Goal: Information Seeking & Learning: Learn about a topic

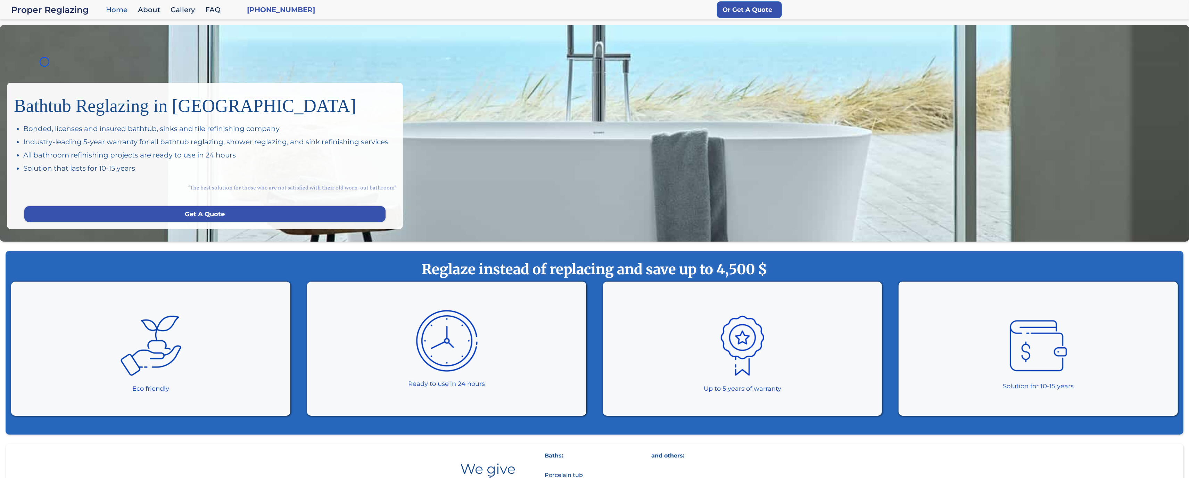
click at [44, 62] on div "Bathtub Reglazing in San Francisco Bonded, licenses and insured bathtub, sinks …" at bounding box center [594, 133] width 1189 height 216
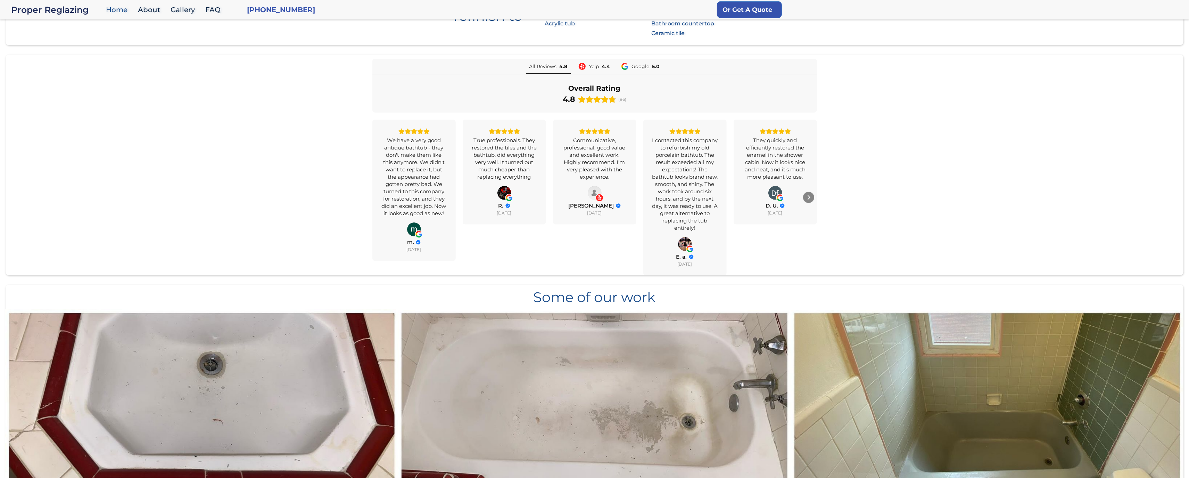
scroll to position [540, 0]
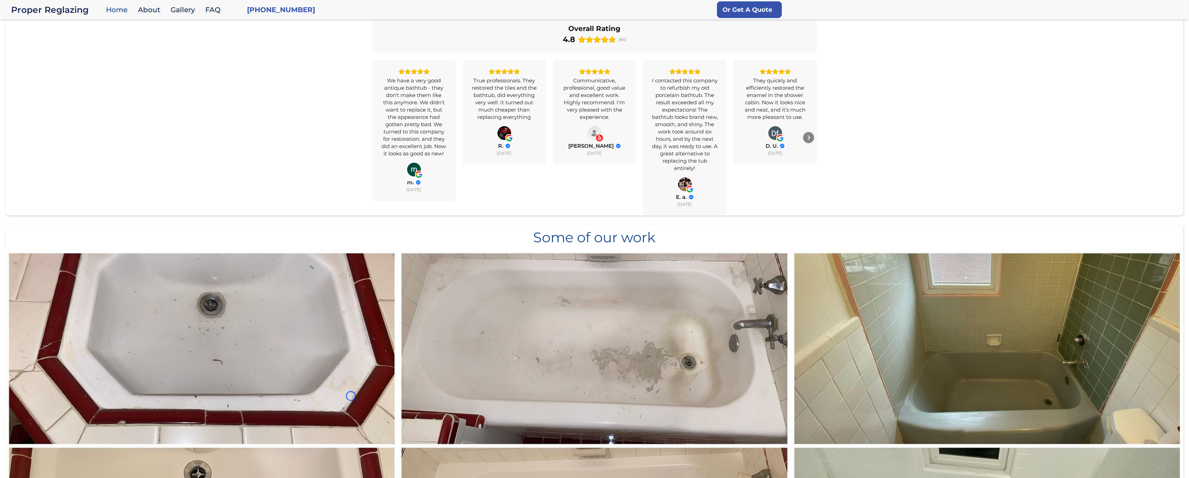
click at [44, 62] on div "All Reviews 4.8 Yelp 4.4 Google 5.0 Overall Rating 4.8 (86) We have a very good…" at bounding box center [595, 107] width 1178 height 216
click at [38, 47] on div "All Reviews 4.8 Yelp 4.4 Google 5.0 Overall Rating 4.8 (86) We have a very good…" at bounding box center [595, 107] width 1178 height 216
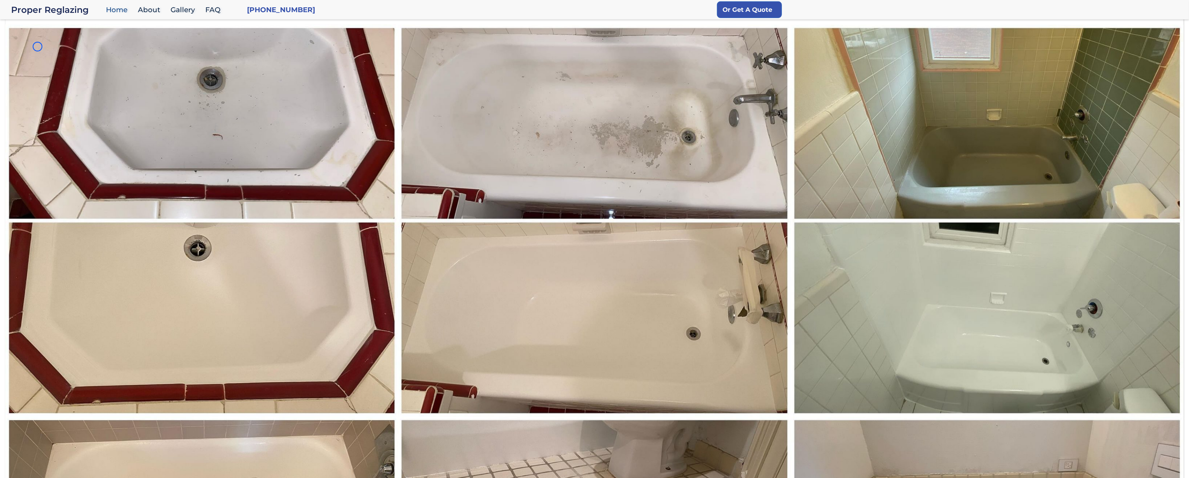
scroll to position [791, 0]
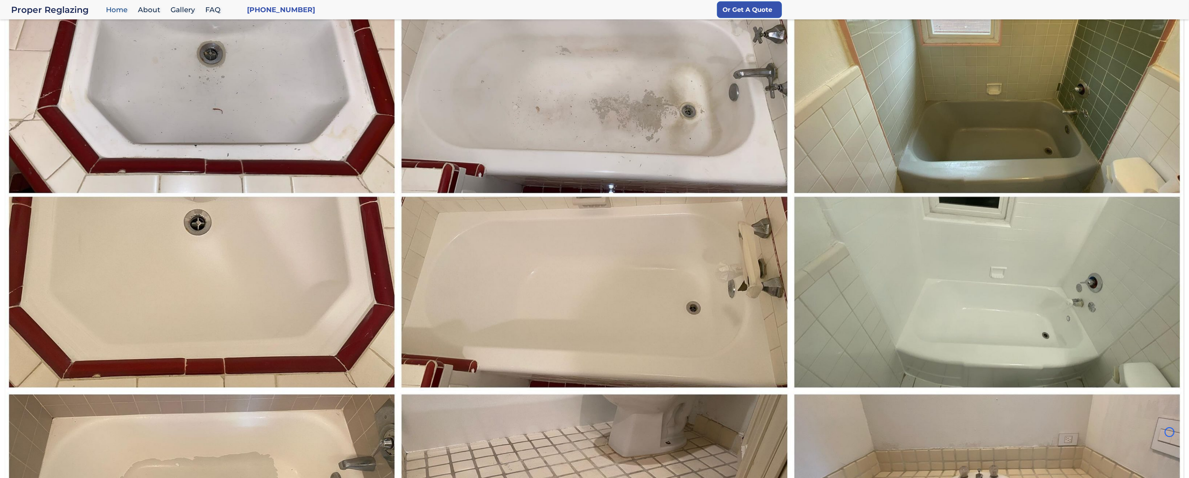
click at [38, 47] on img at bounding box center [201, 195] width 393 height 393
click at [40, 46] on img at bounding box center [201, 195] width 393 height 393
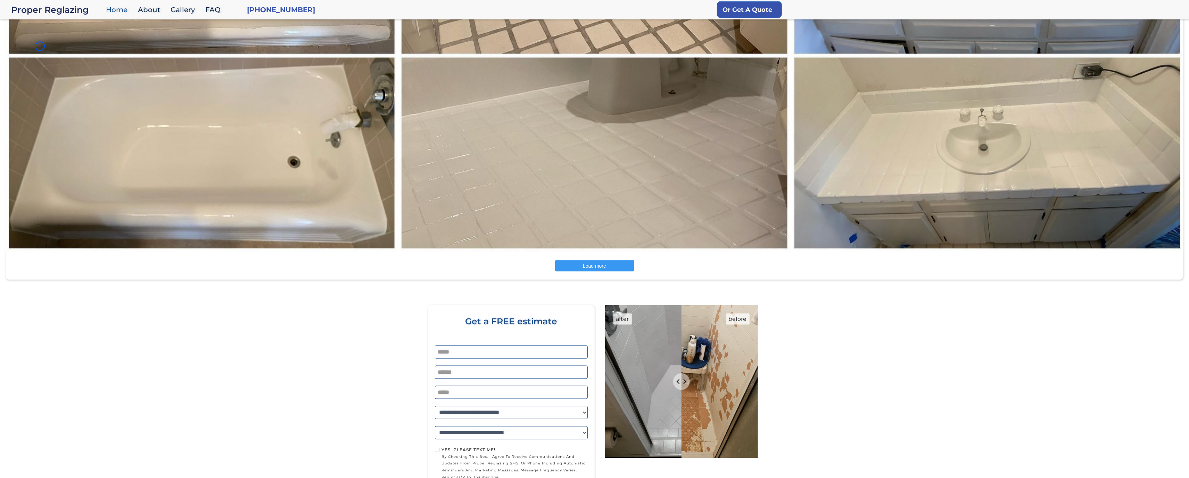
scroll to position [1347, 0]
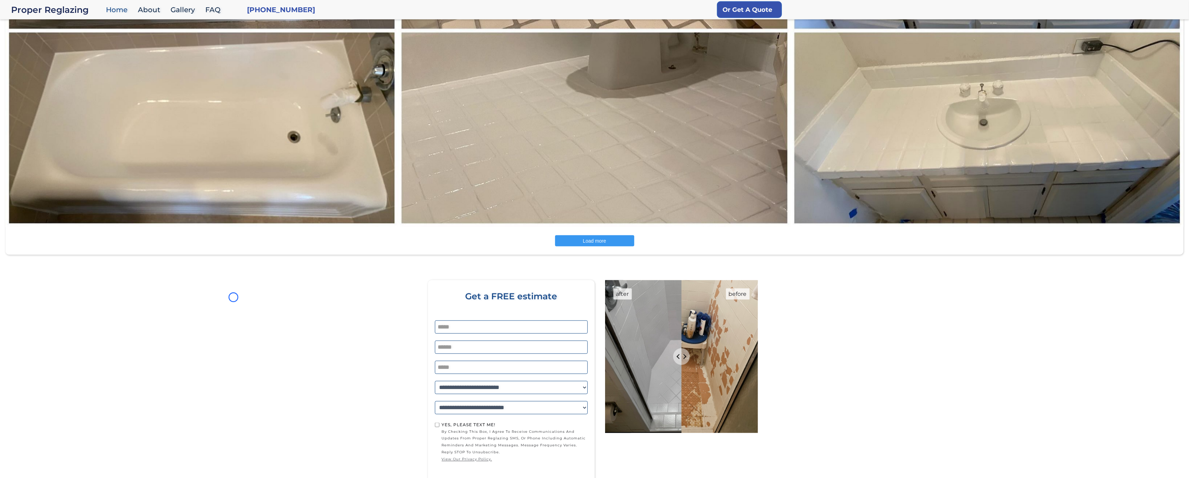
click at [40, 46] on img at bounding box center [201, 30] width 393 height 393
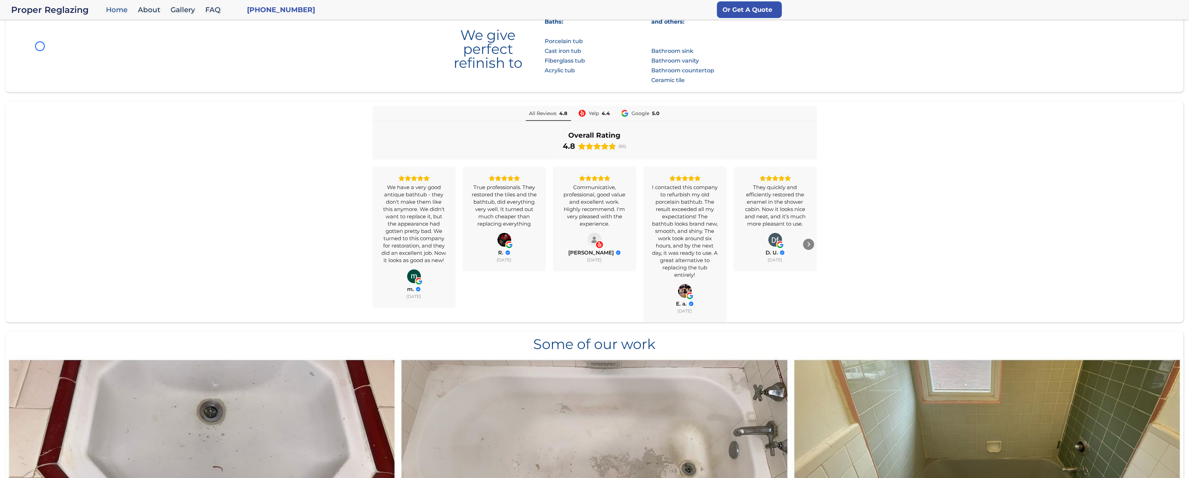
scroll to position [668, 0]
click at [592, 241] on icon "View on Yelp" at bounding box center [595, 241] width 6 height 3
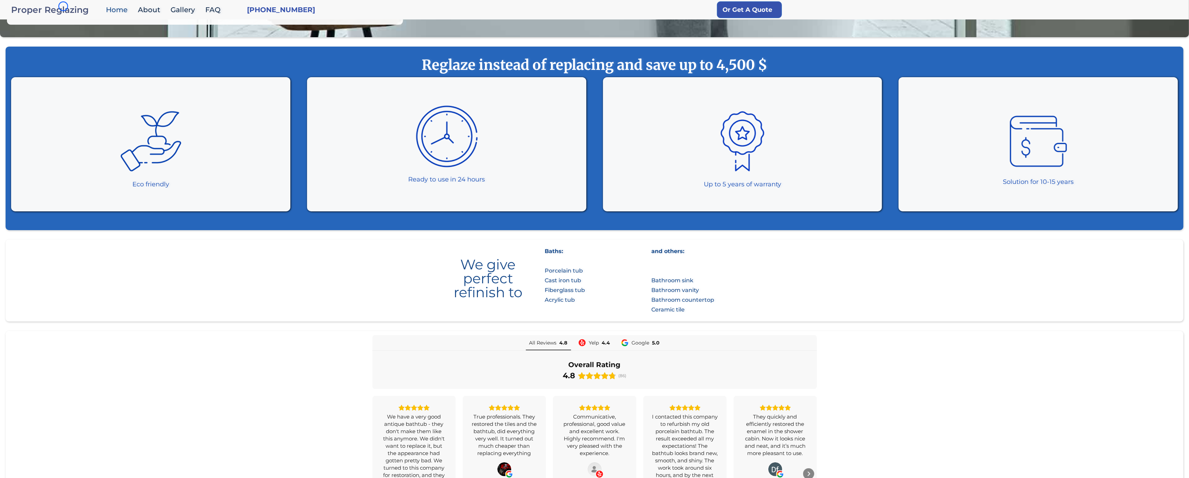
click at [63, 6] on div "Proper Reglazing" at bounding box center [56, 10] width 91 height 10
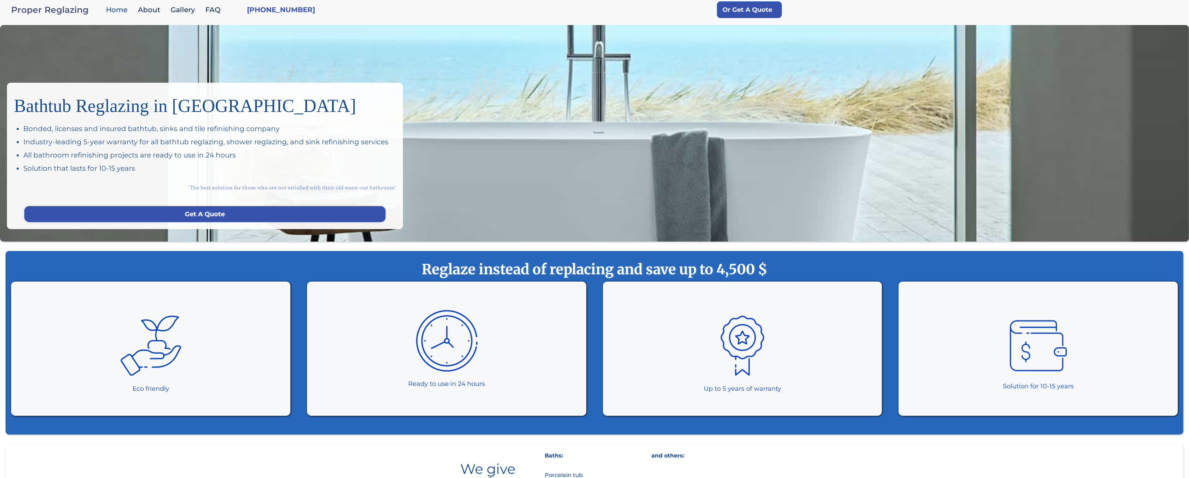
click at [63, 6] on div "Proper Reglazing" at bounding box center [56, 10] width 91 height 10
click at [47, 60] on div "Bathtub Reglazing in San Francisco Bonded, licenses and insured bathtub, sinks …" at bounding box center [594, 133] width 1189 height 216
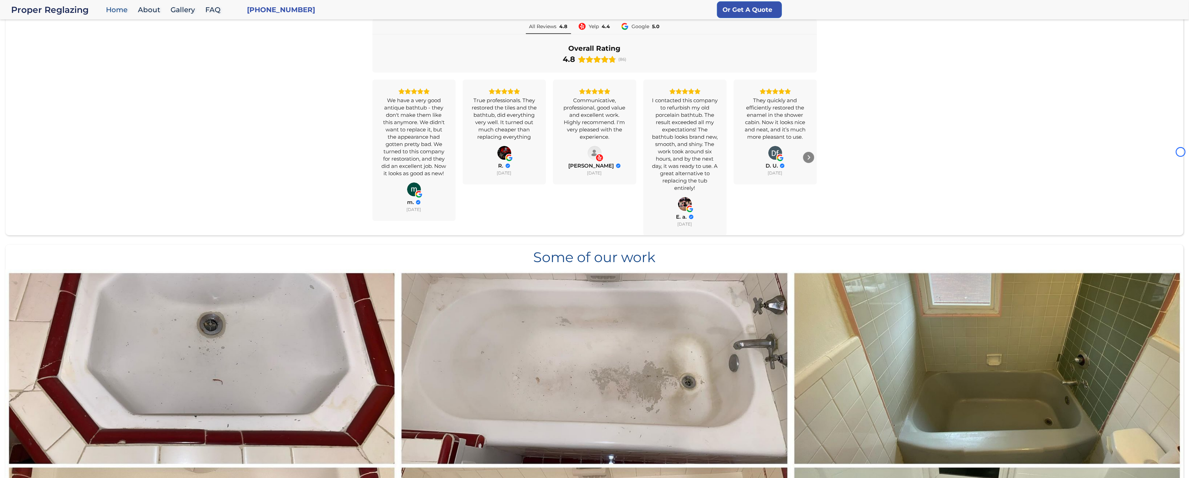
scroll to position [532, 0]
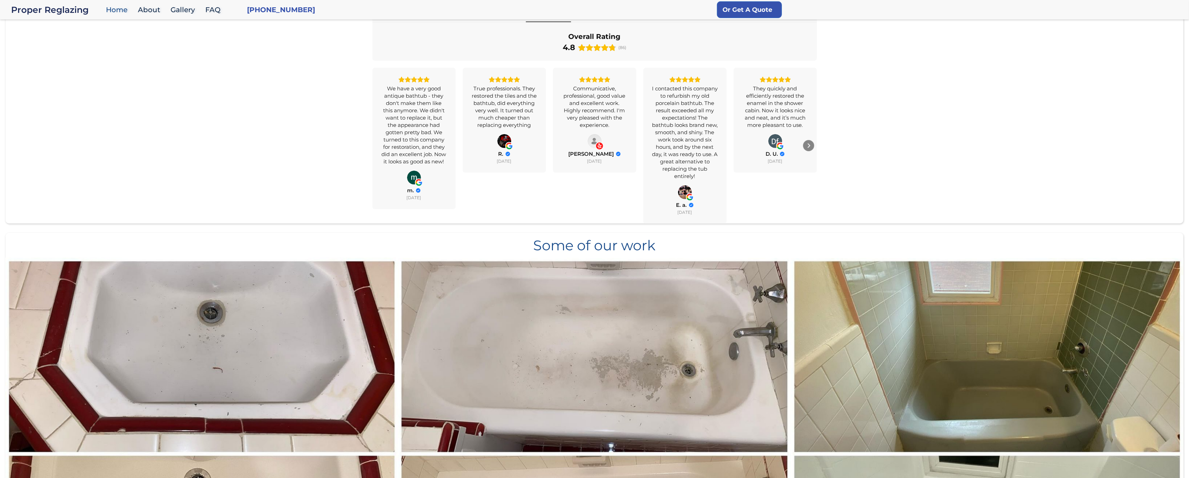
click at [47, 60] on div "All Reviews 4.8 Yelp 4.4 Google 5.0 Overall Rating 4.8 (86) We have a very good…" at bounding box center [595, 115] width 1178 height 216
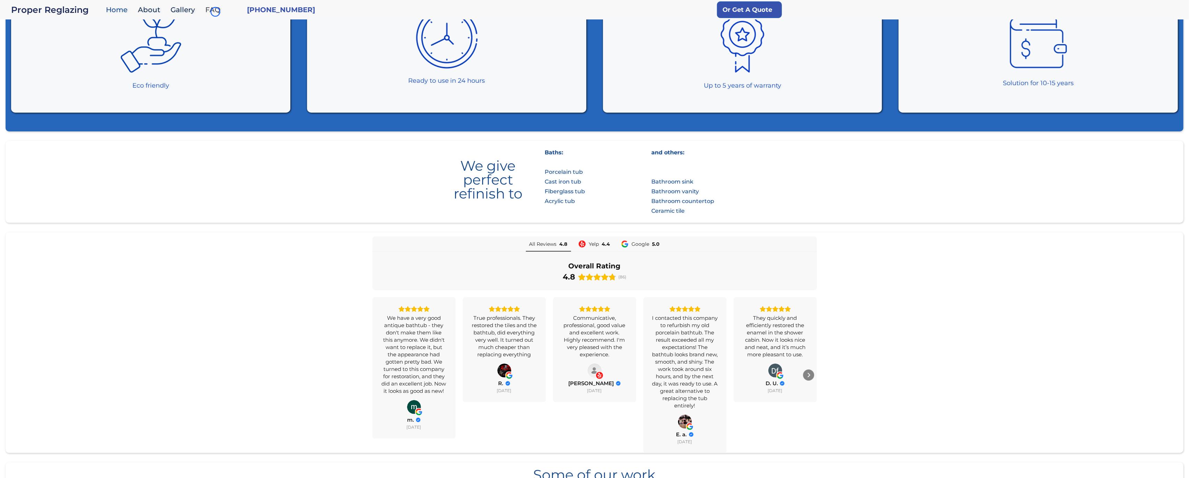
click at [215, 12] on link "FAQ" at bounding box center [215, 9] width 26 height 15
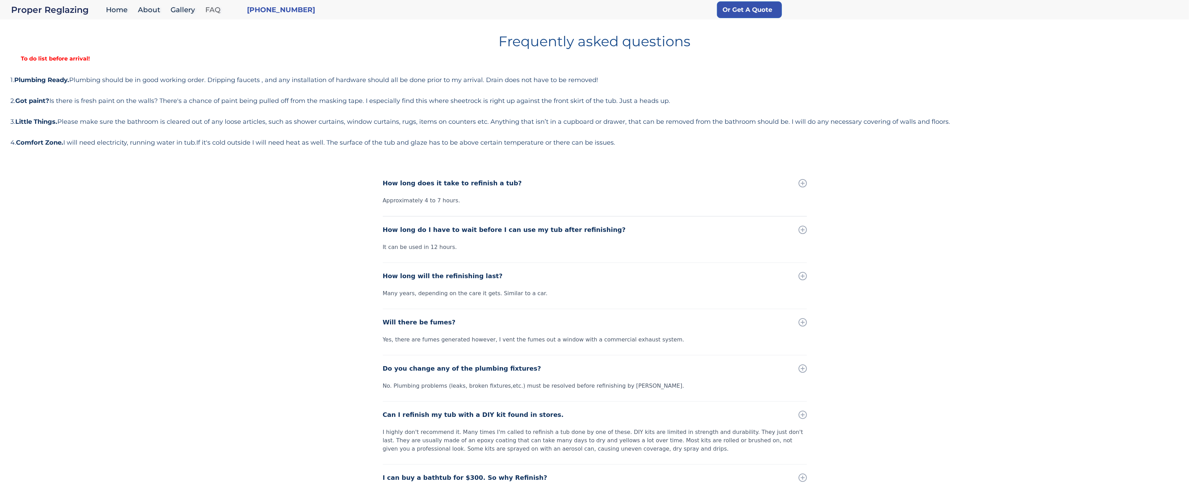
click at [215, 12] on link "FAQ" at bounding box center [215, 9] width 26 height 15
click at [63, 67] on div "Frequently asked questions To do list before arrival! 1. Plumbing Ready. Plumbi…" at bounding box center [594, 88] width 1168 height 119
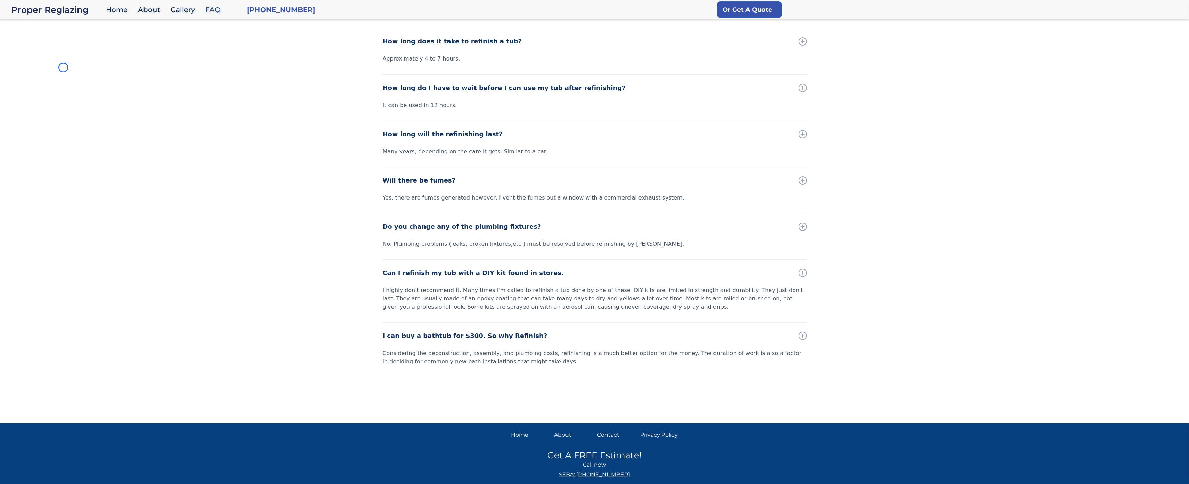
scroll to position [156, 0]
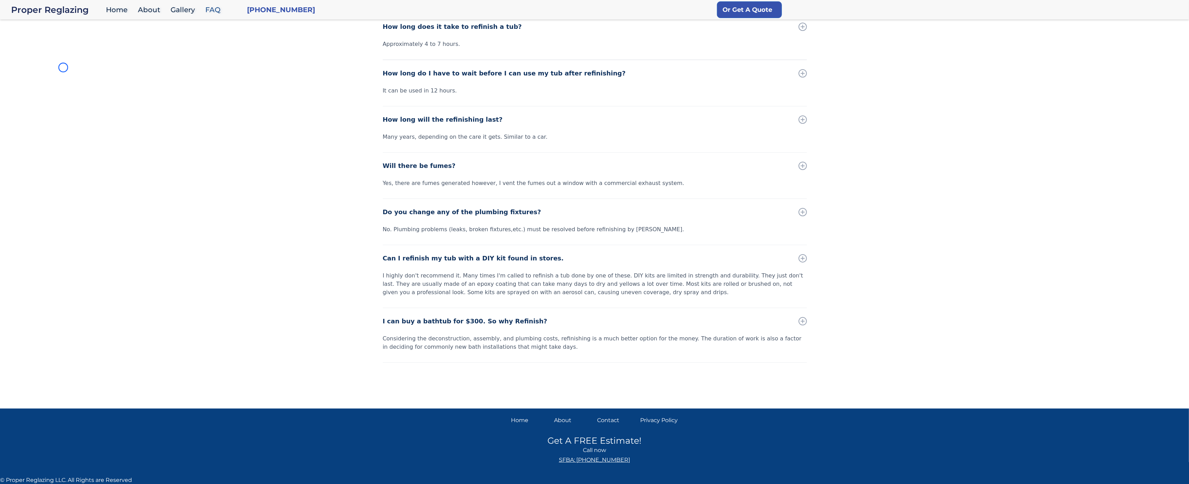
click at [63, 67] on div "How long does it take to refinish a tub? Approximately 4 to 7 hours. How long d…" at bounding box center [594, 208] width 1189 height 388
